Goal: Task Accomplishment & Management: Manage account settings

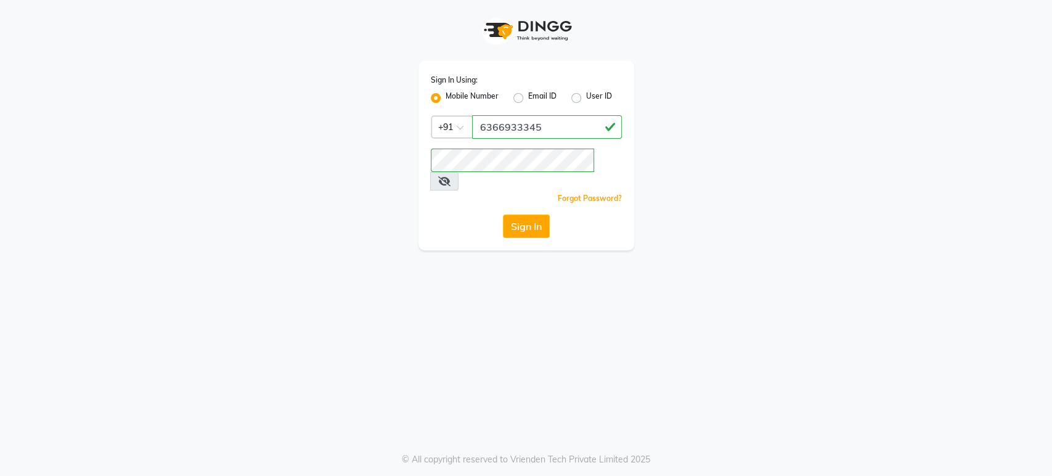
click at [511, 222] on div "Sign In Using: Mobile Number Email ID User ID Country Code × [PHONE_NUMBER] Rem…" at bounding box center [526, 155] width 216 height 189
click at [512, 216] on button "Sign In" at bounding box center [526, 225] width 47 height 23
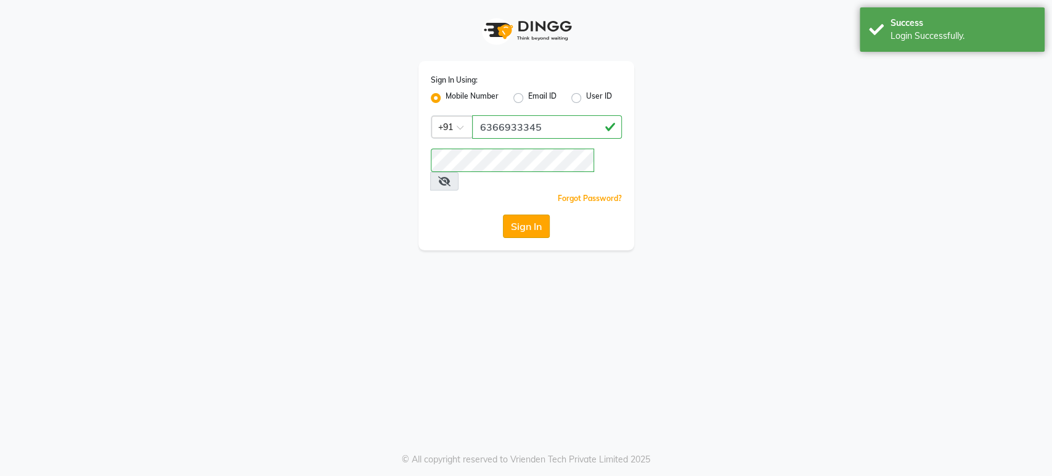
click at [518, 214] on button "Sign In" at bounding box center [526, 225] width 47 height 23
click at [518, 205] on div "Sign In Using: Mobile Number Email ID User ID Country Code × [PHONE_NUMBER] Rem…" at bounding box center [526, 155] width 216 height 189
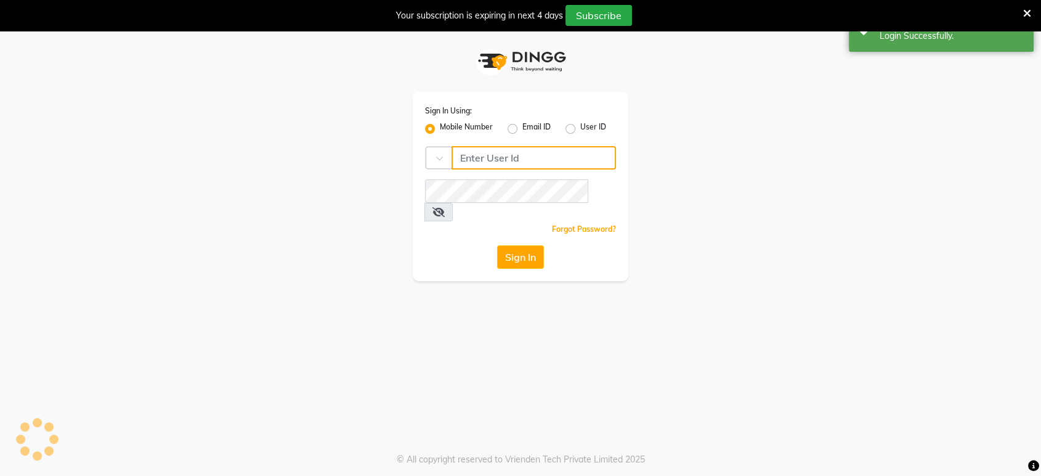
type input "6366933345"
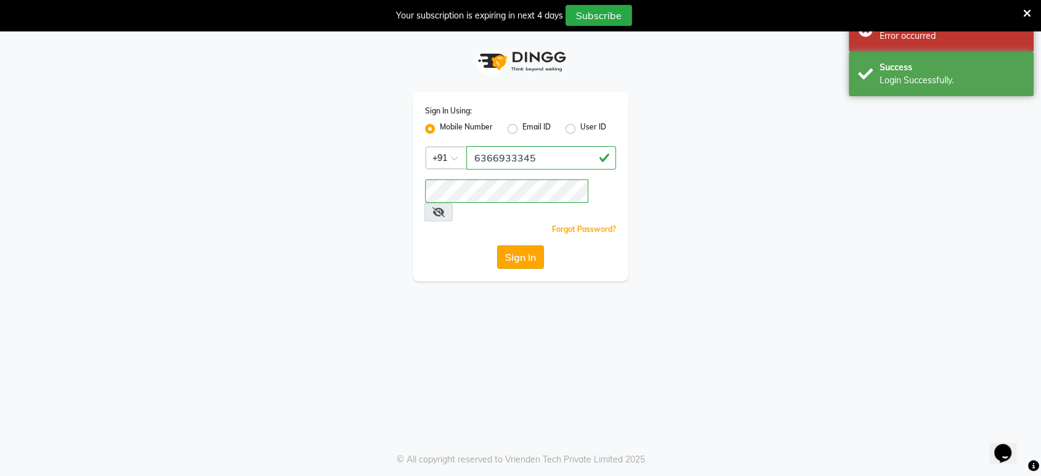
click at [519, 245] on button "Sign In" at bounding box center [520, 256] width 47 height 23
click at [519, 245] on div "Sign In" at bounding box center [520, 256] width 191 height 23
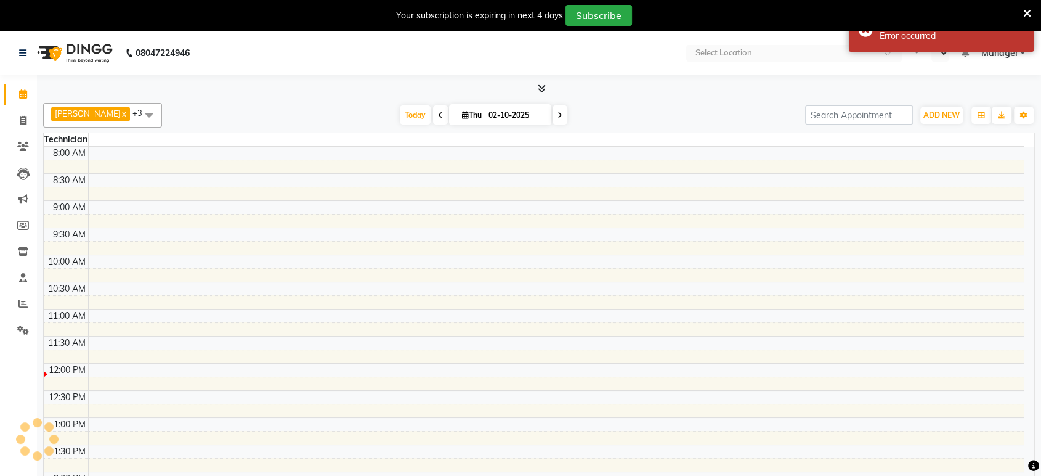
select select "en"
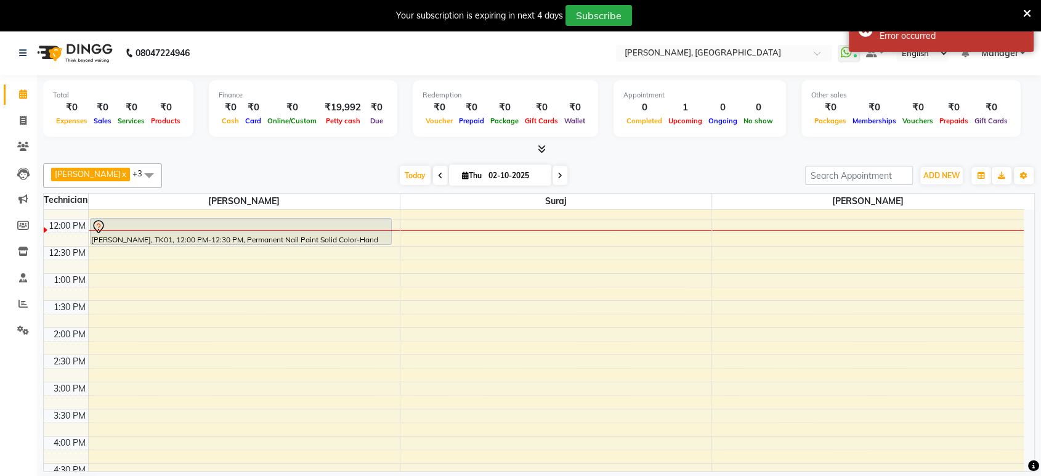
scroll to position [199, 0]
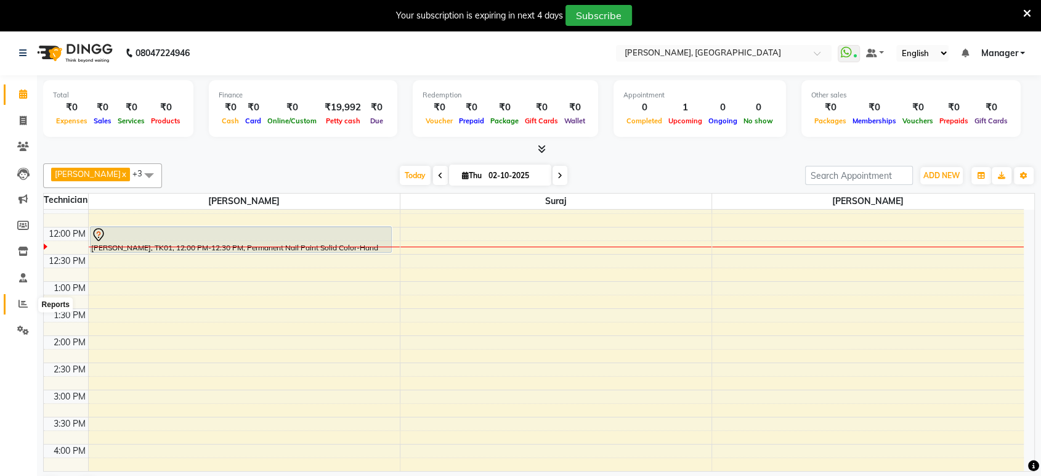
click at [19, 302] on icon at bounding box center [22, 303] width 9 height 9
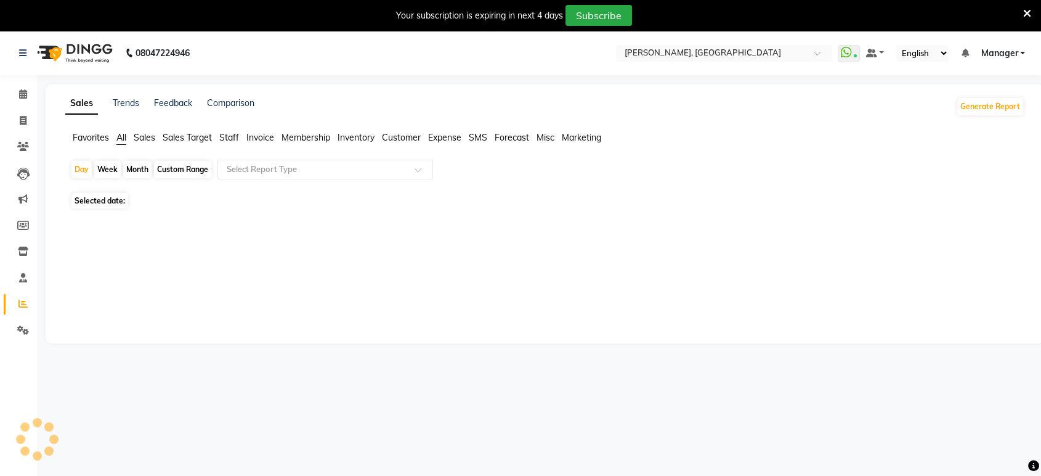
click at [232, 135] on span "Staff" at bounding box center [229, 137] width 20 height 11
click at [126, 192] on span "02-10-2025" at bounding box center [145, 193] width 41 height 9
select select "10"
select select "2025"
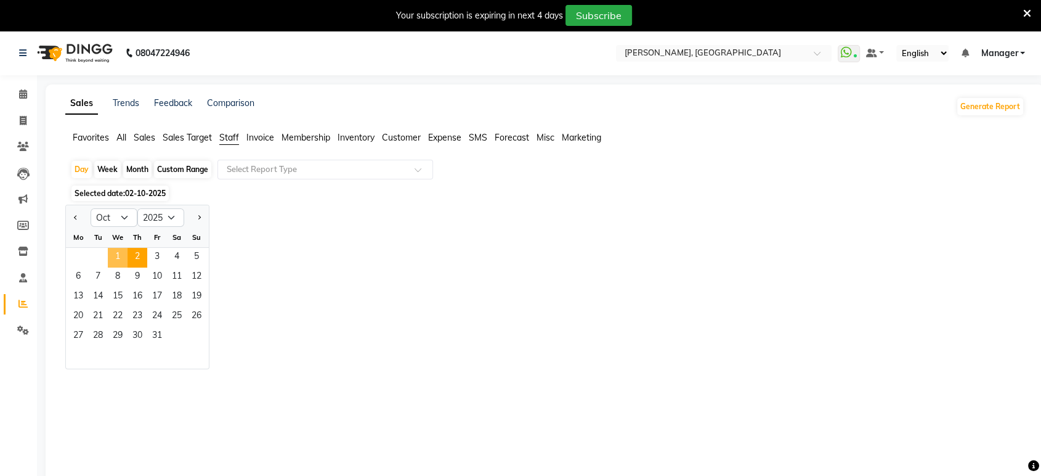
click at [121, 253] on span "1" at bounding box center [118, 258] width 20 height 20
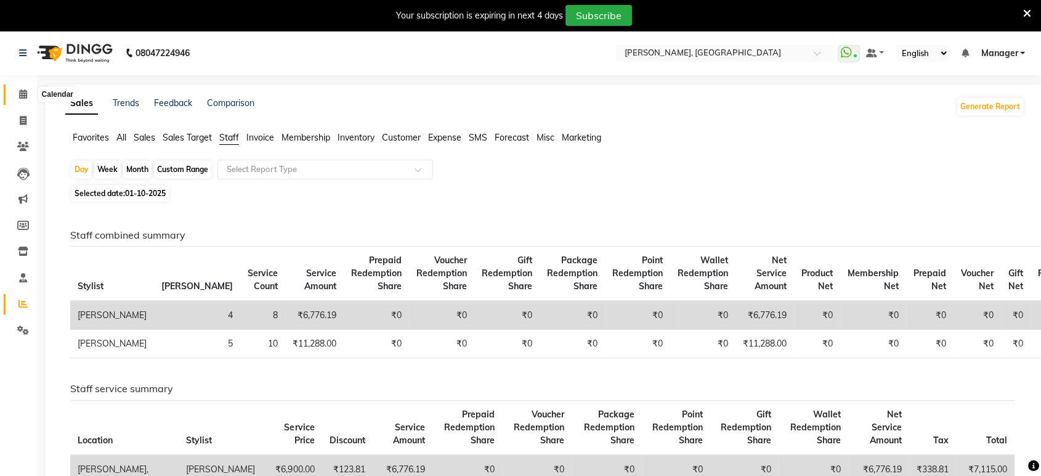
click at [22, 100] on span at bounding box center [23, 94] width 22 height 14
